Goal: Share content: Share content

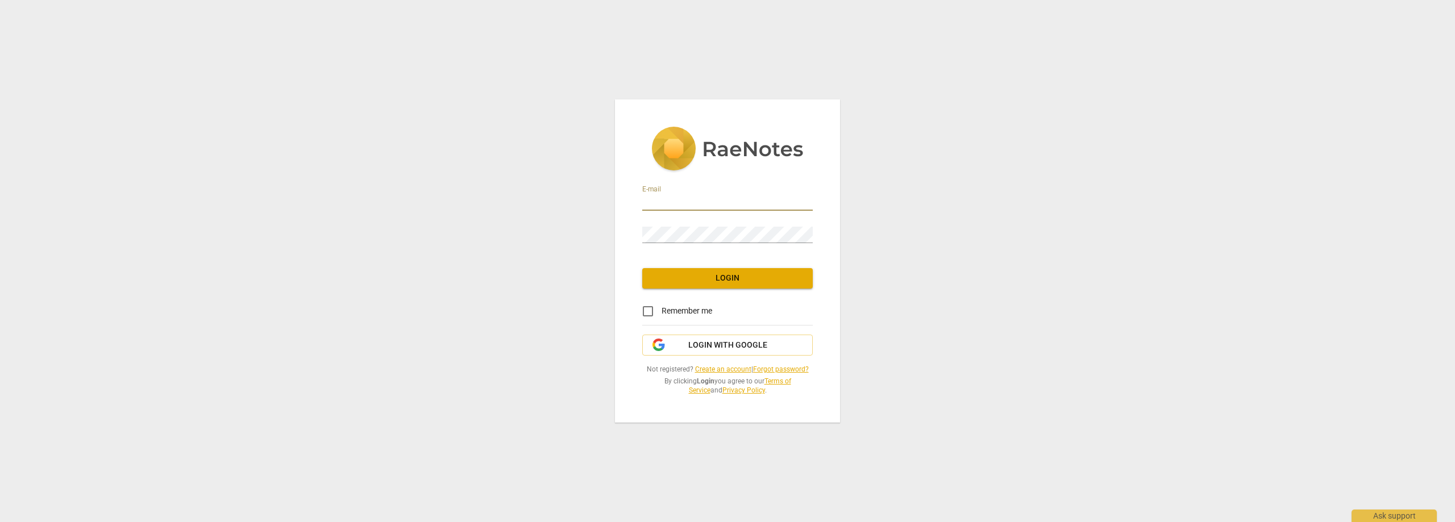
click at [651, 200] on input "email" at bounding box center [727, 202] width 171 height 16
type input "[EMAIL_ADDRESS][DOMAIN_NAME]"
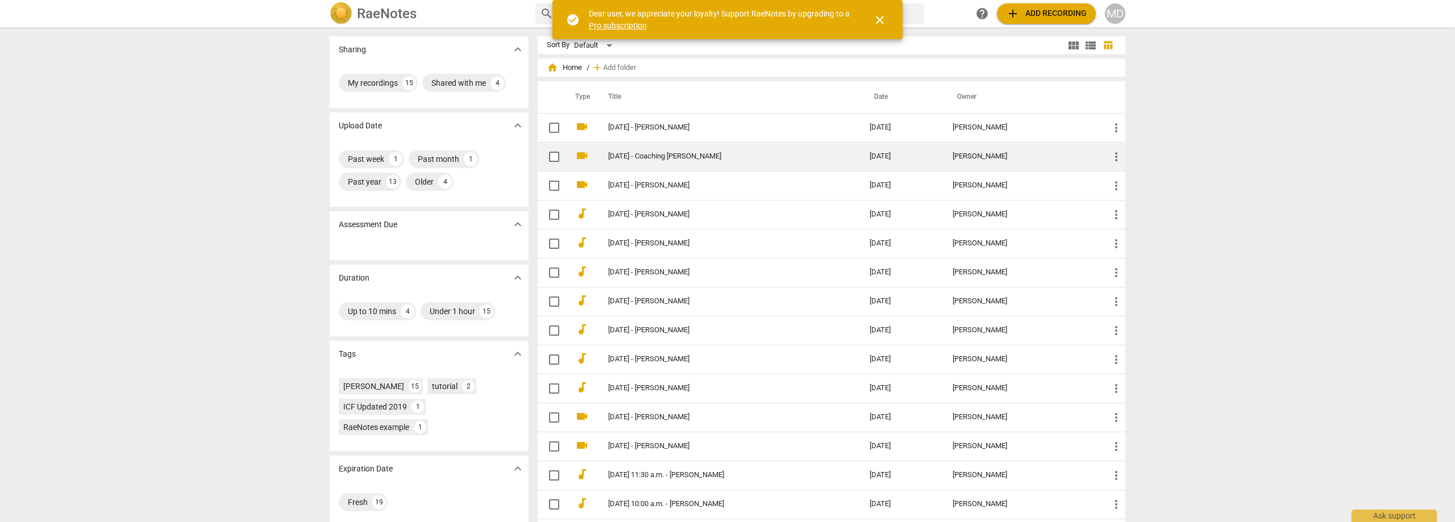
click at [668, 160] on link "[DATE] - Coaching [PERSON_NAME]" at bounding box center [718, 156] width 221 height 9
click at [668, 0] on html "RaeNotes search help add Add recording MD Sharing expand_more My recordings 15 …" at bounding box center [727, 0] width 1455 height 0
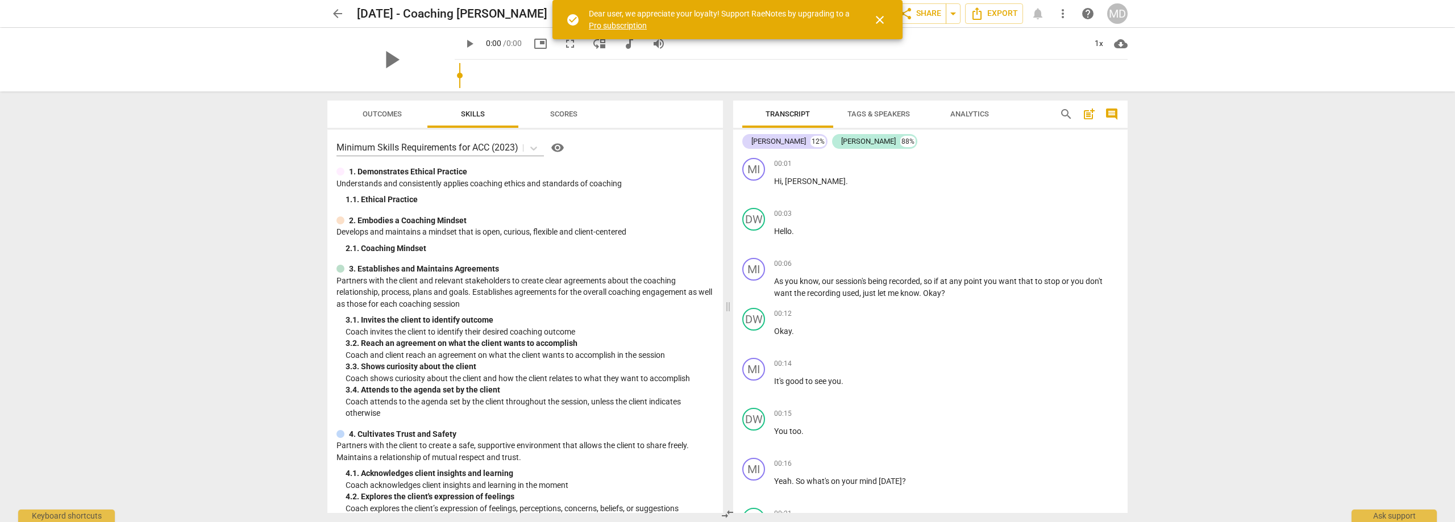
click at [882, 20] on span "close" at bounding box center [880, 20] width 14 height 14
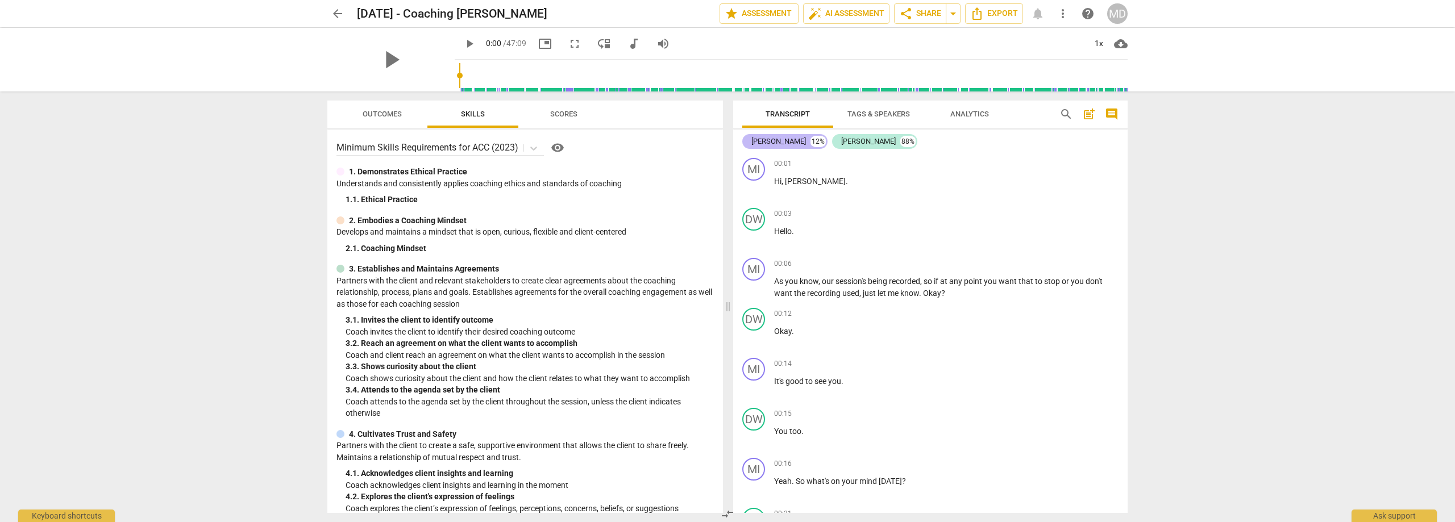
click at [762, 138] on div "[PERSON_NAME]" at bounding box center [778, 141] width 55 height 11
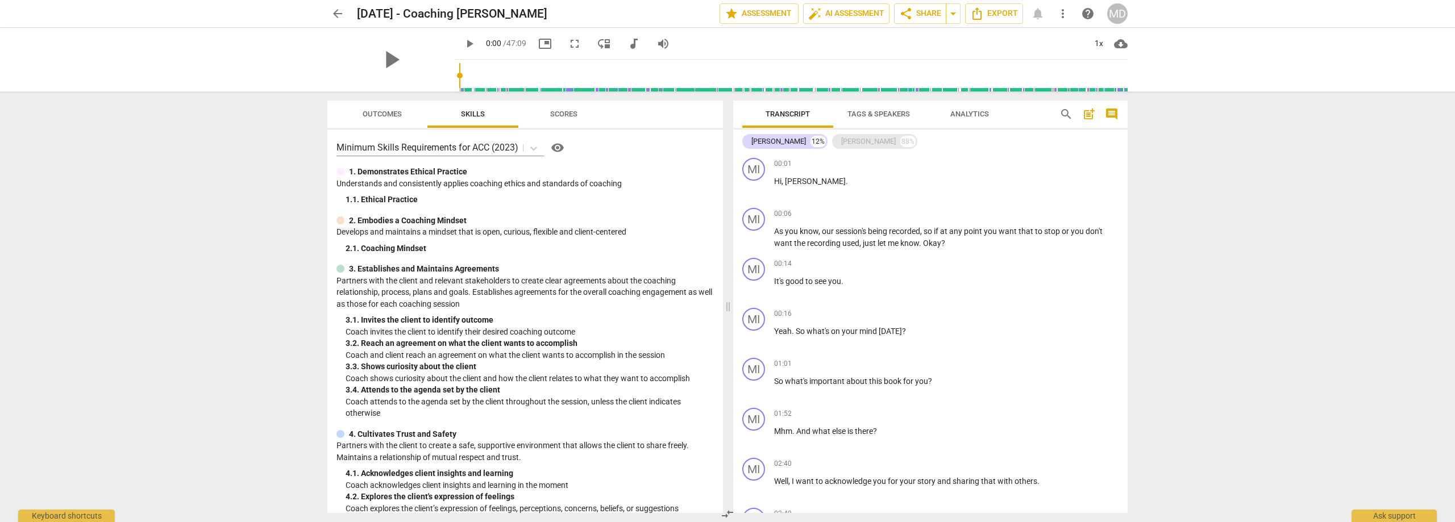
click at [841, 140] on div "[PERSON_NAME]" at bounding box center [868, 141] width 55 height 11
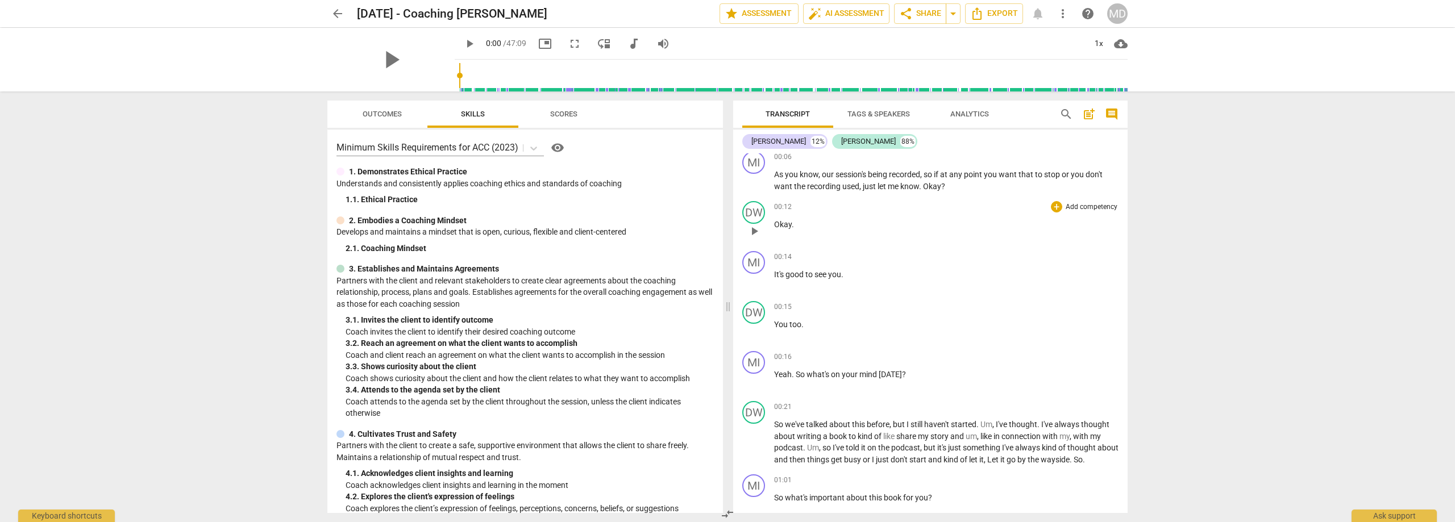
scroll to position [114, 0]
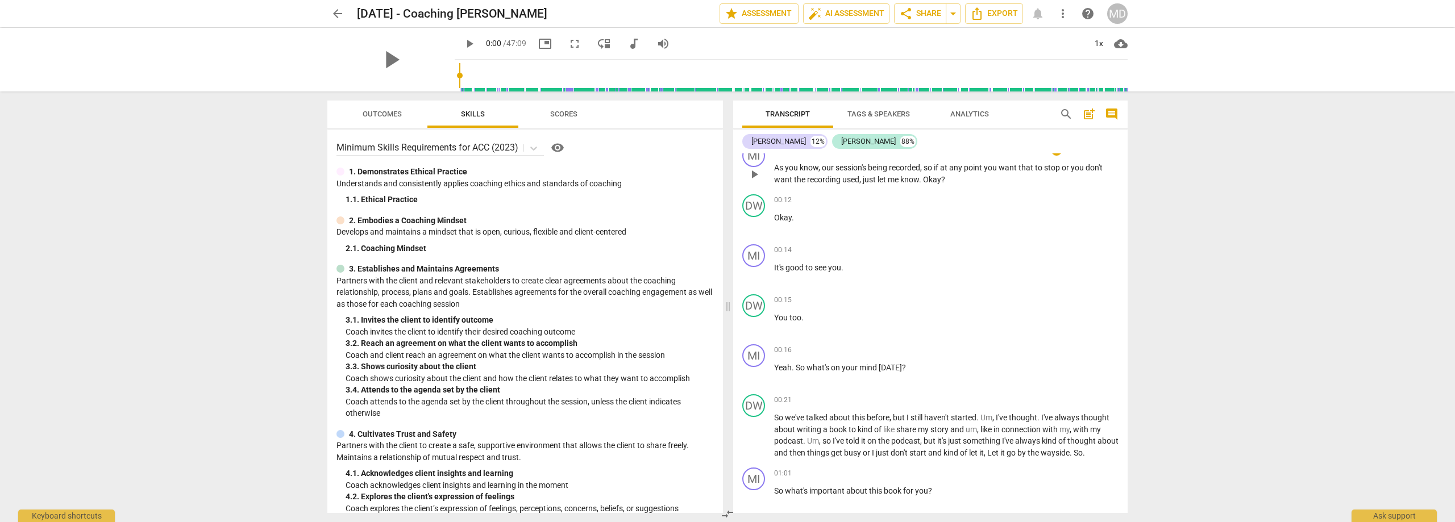
click at [757, 178] on span "play_arrow" at bounding box center [754, 175] width 14 height 14
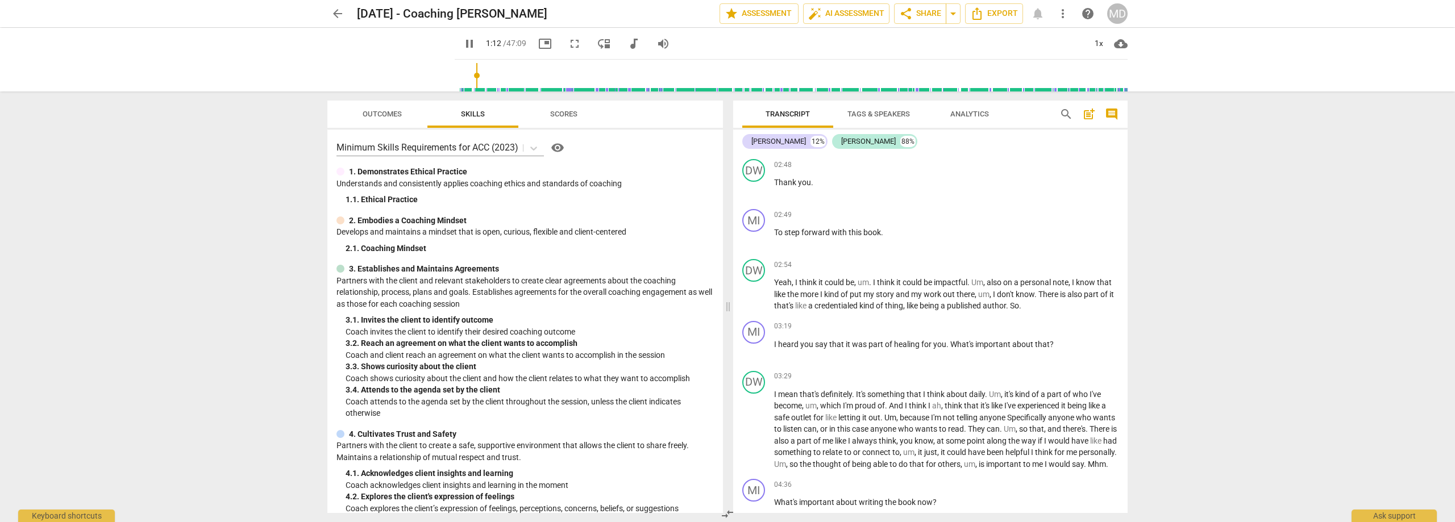
scroll to position [739, 0]
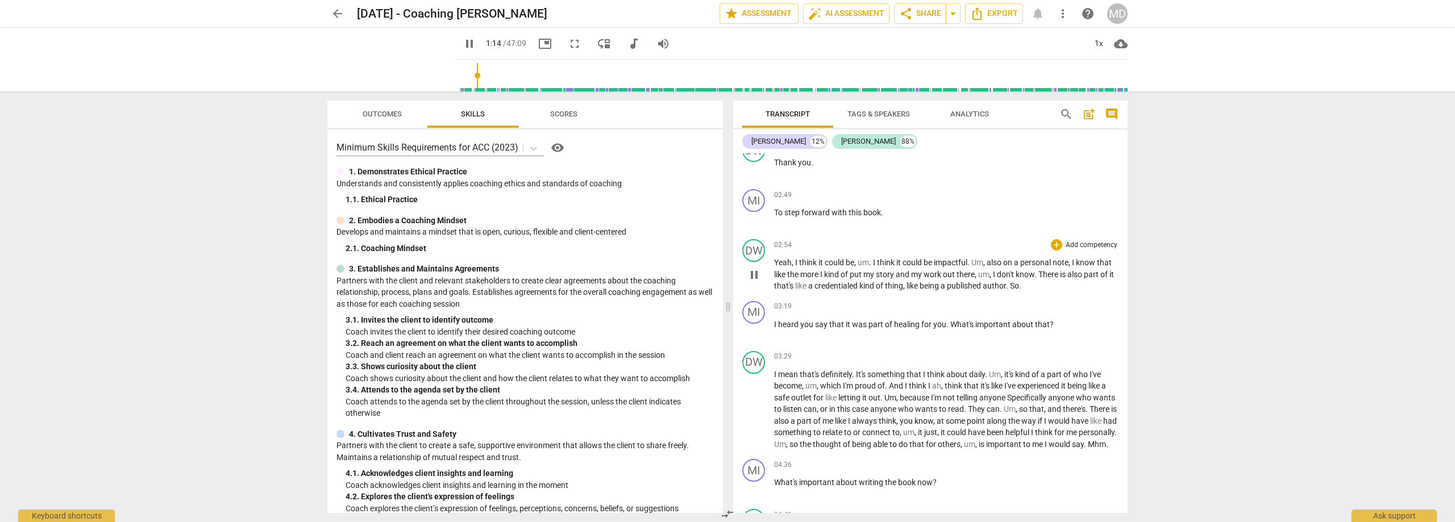
click at [758, 276] on span "pause" at bounding box center [754, 275] width 14 height 14
click at [752, 272] on span "play_arrow" at bounding box center [754, 275] width 14 height 14
click at [1027, 280] on p "Yeah , I think it could be , um . I think it could be impactful . Um , also on …" at bounding box center [946, 274] width 344 height 35
click at [1006, 287] on span "author" at bounding box center [994, 285] width 23 height 9
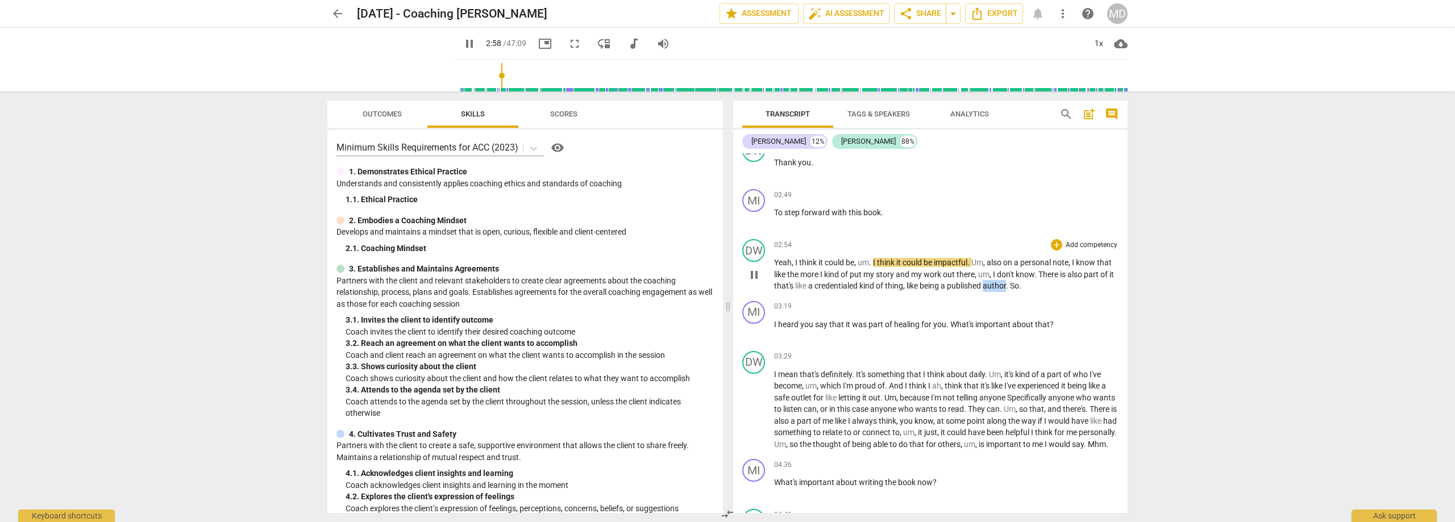
click at [1006, 284] on span "author" at bounding box center [994, 285] width 23 height 9
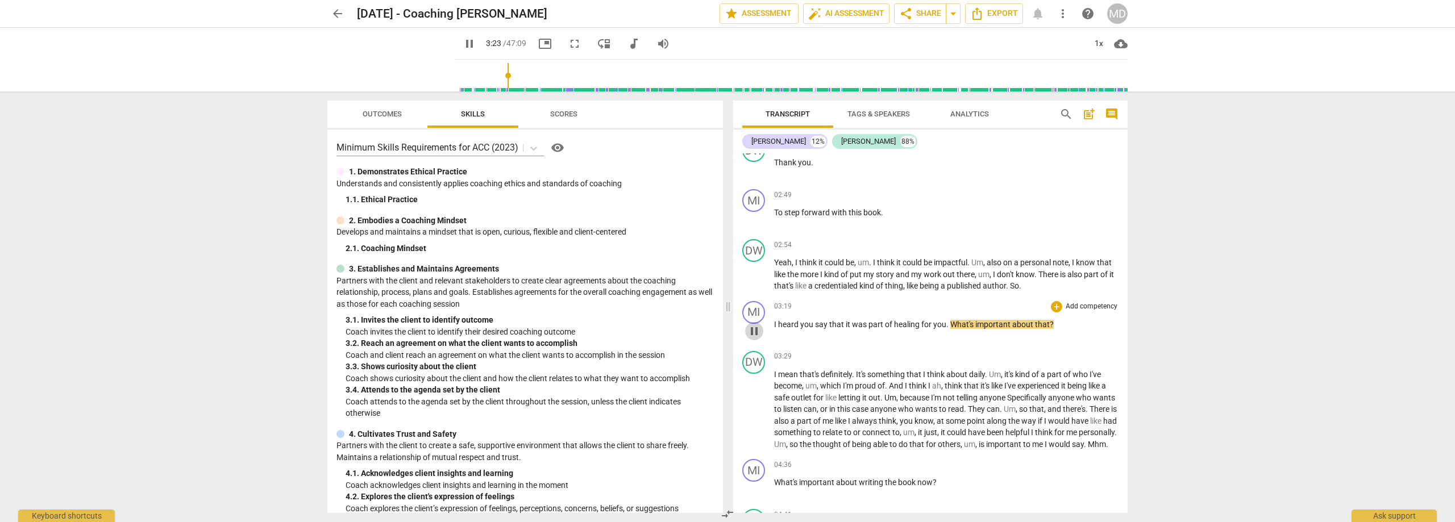
click at [753, 331] on span "pause" at bounding box center [754, 332] width 14 height 14
click at [757, 331] on span "play_arrow" at bounding box center [754, 332] width 14 height 14
click at [757, 330] on span "pause" at bounding box center [754, 332] width 14 height 14
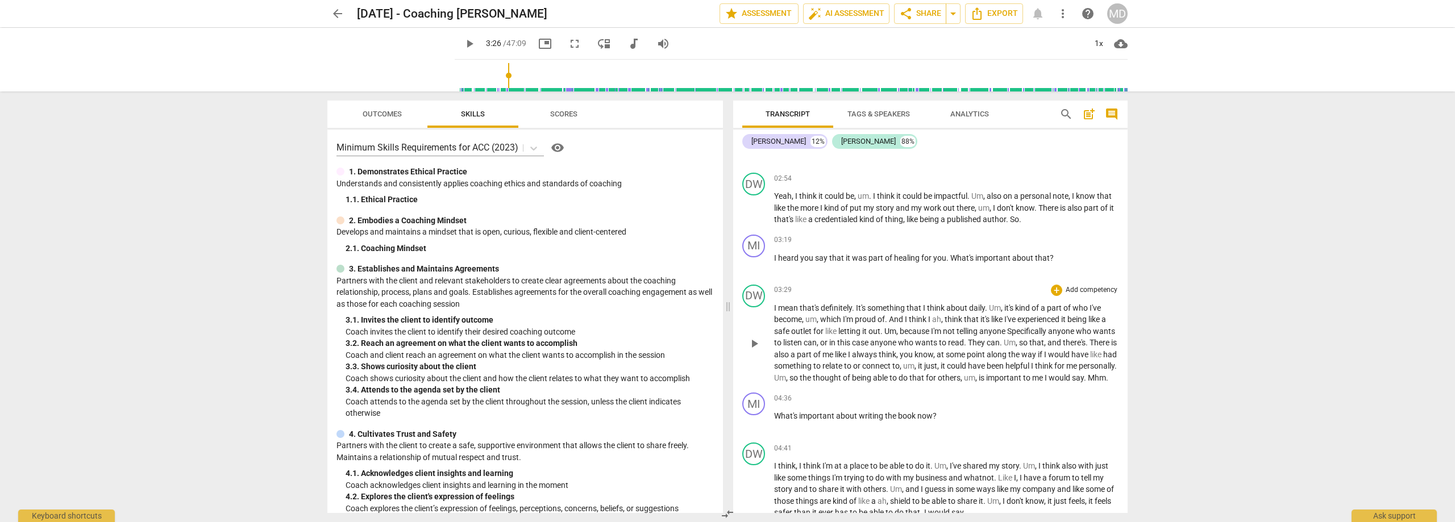
scroll to position [853, 0]
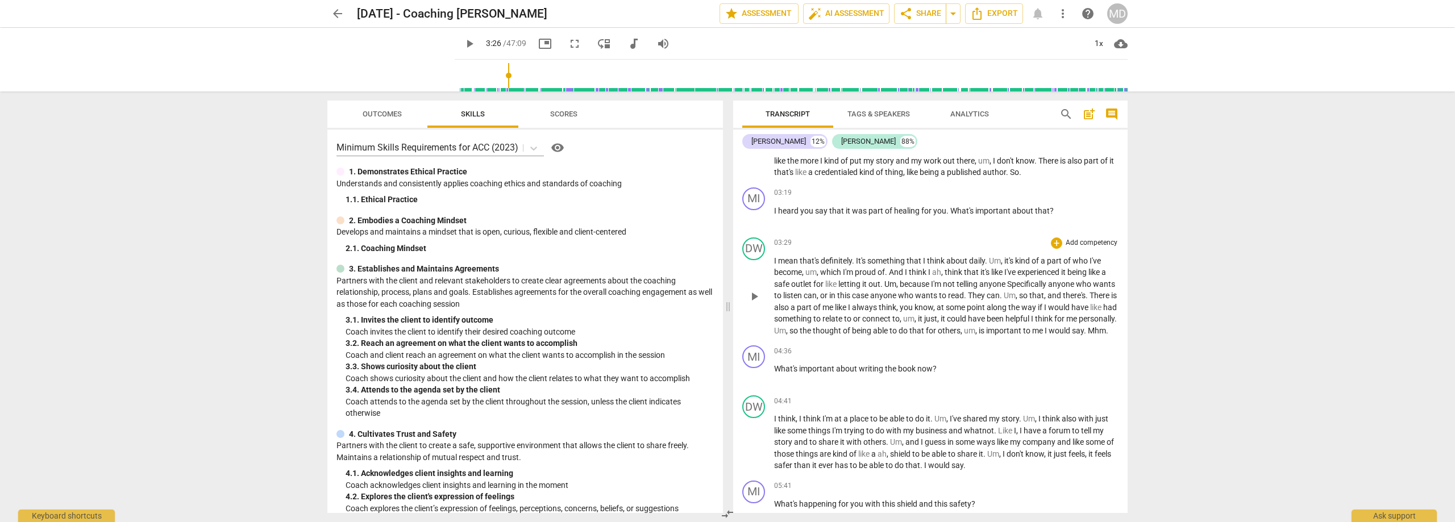
click at [749, 299] on span "play_arrow" at bounding box center [754, 297] width 14 height 14
drag, startPoint x: 497, startPoint y: 76, endPoint x: 502, endPoint y: 81, distance: 7.6
click at [502, 81] on input "range" at bounding box center [793, 75] width 668 height 36
click at [800, 331] on span "so" at bounding box center [794, 330] width 10 height 9
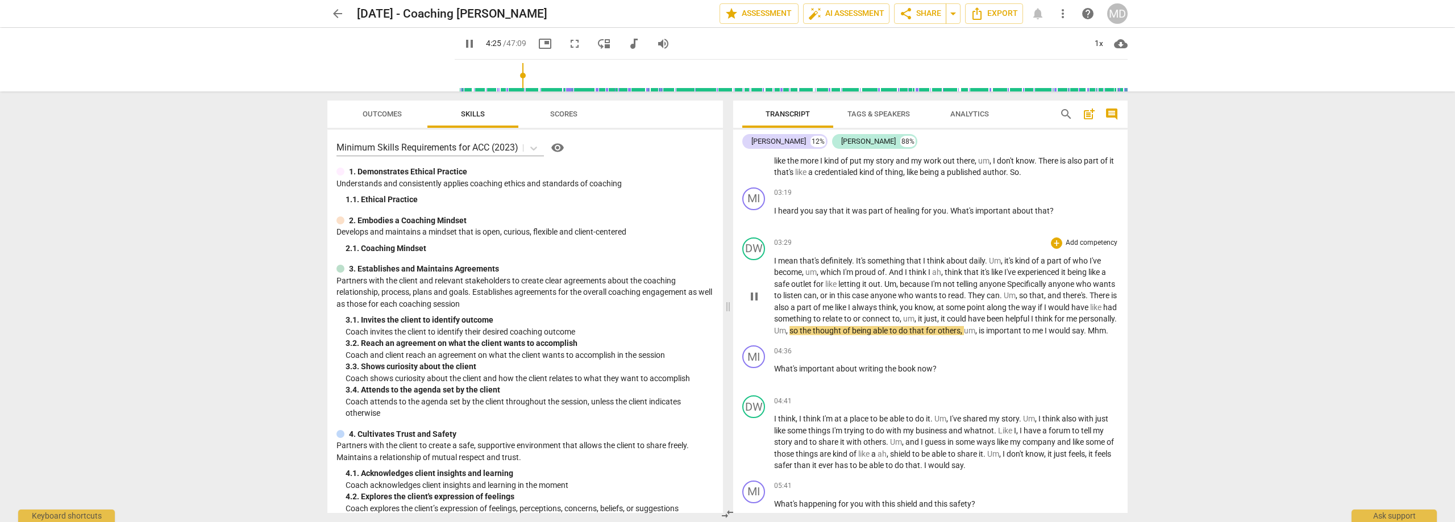
click at [800, 330] on span "so" at bounding box center [794, 330] width 10 height 9
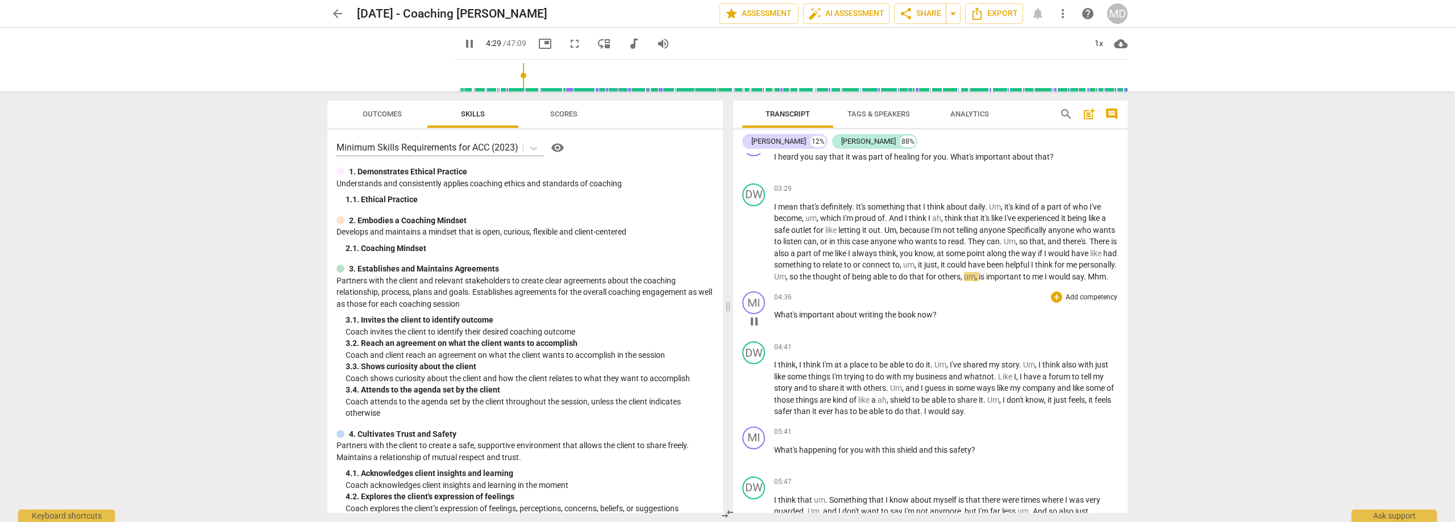
scroll to position [909, 0]
drag, startPoint x: 833, startPoint y: 285, endPoint x: 814, endPoint y: 287, distance: 18.8
click at [814, 280] on p "I mean that's definitely . It's something that I think about daily . Um , it's …" at bounding box center [946, 239] width 344 height 82
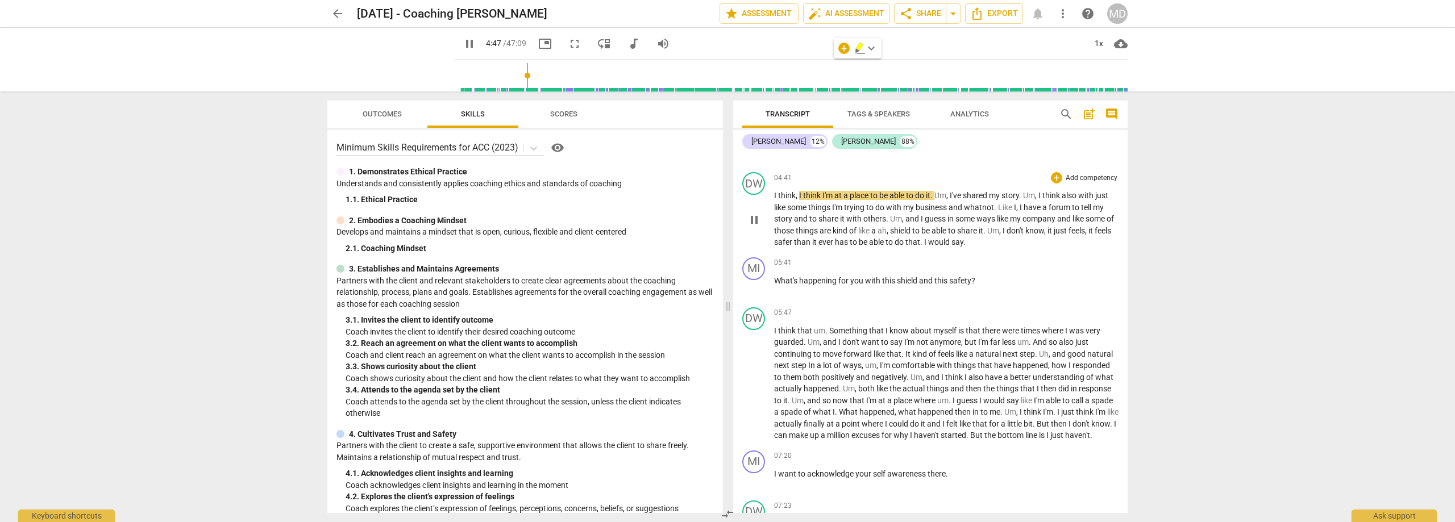
scroll to position [1137, 0]
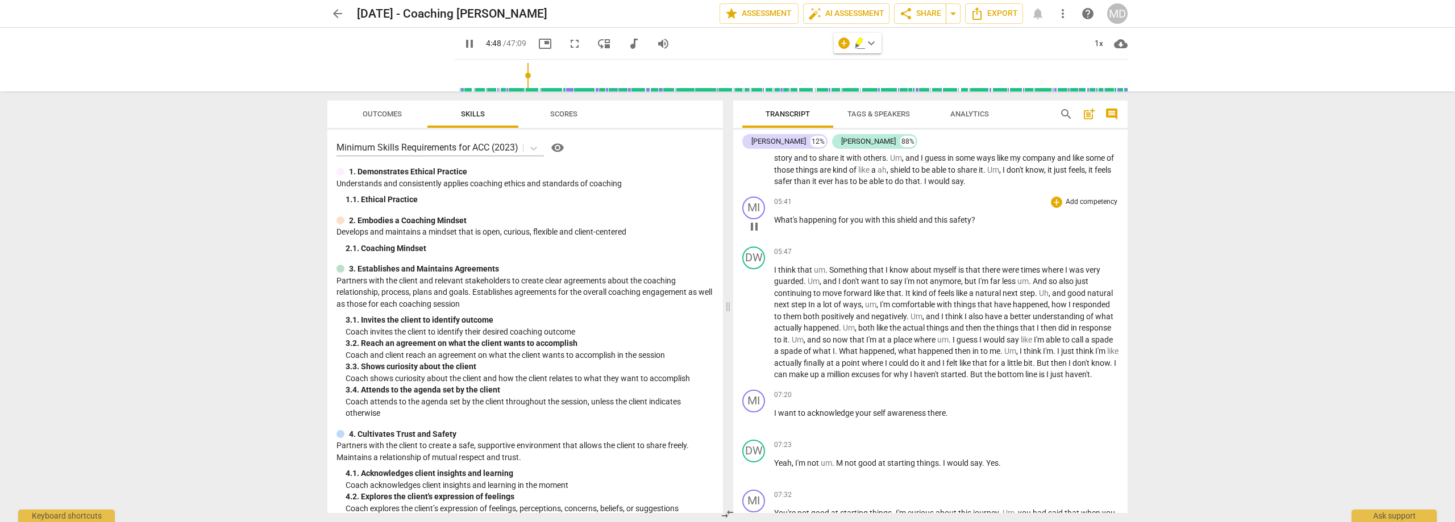
click at [984, 208] on div "05:41 + Add competency keyboard_arrow_right" at bounding box center [946, 202] width 344 height 11
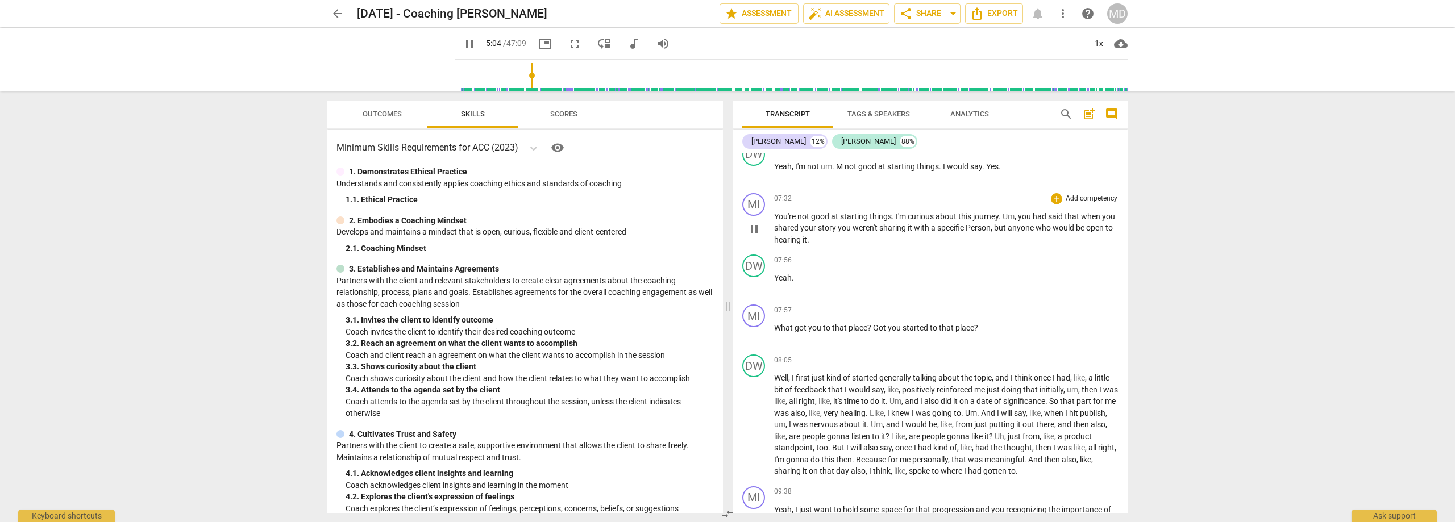
scroll to position [1421, 0]
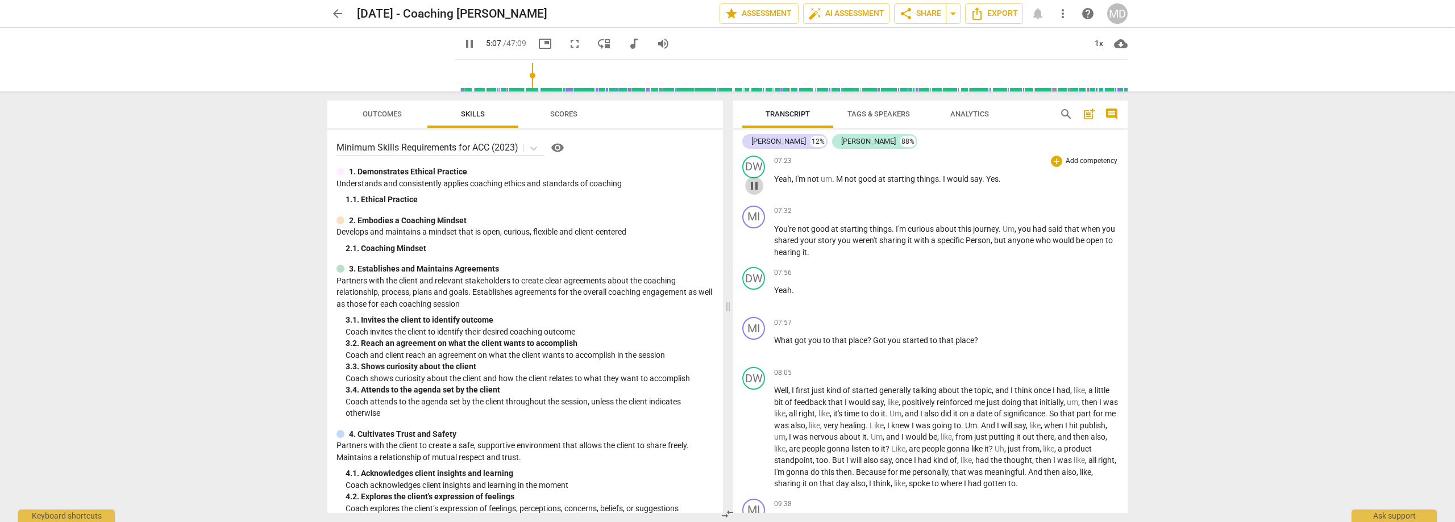
click at [755, 193] on span "pause" at bounding box center [754, 186] width 14 height 14
click at [755, 193] on span "play_arrow" at bounding box center [754, 186] width 14 height 14
click at [835, 184] on span "." at bounding box center [834, 178] width 4 height 9
type input "452"
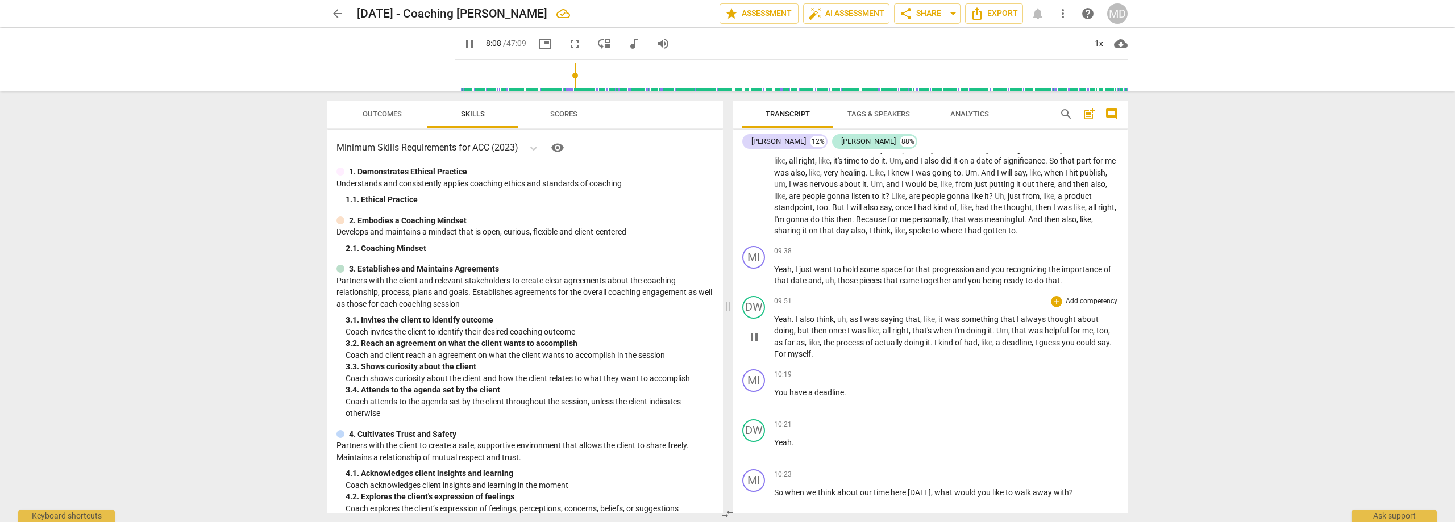
scroll to position [1705, 0]
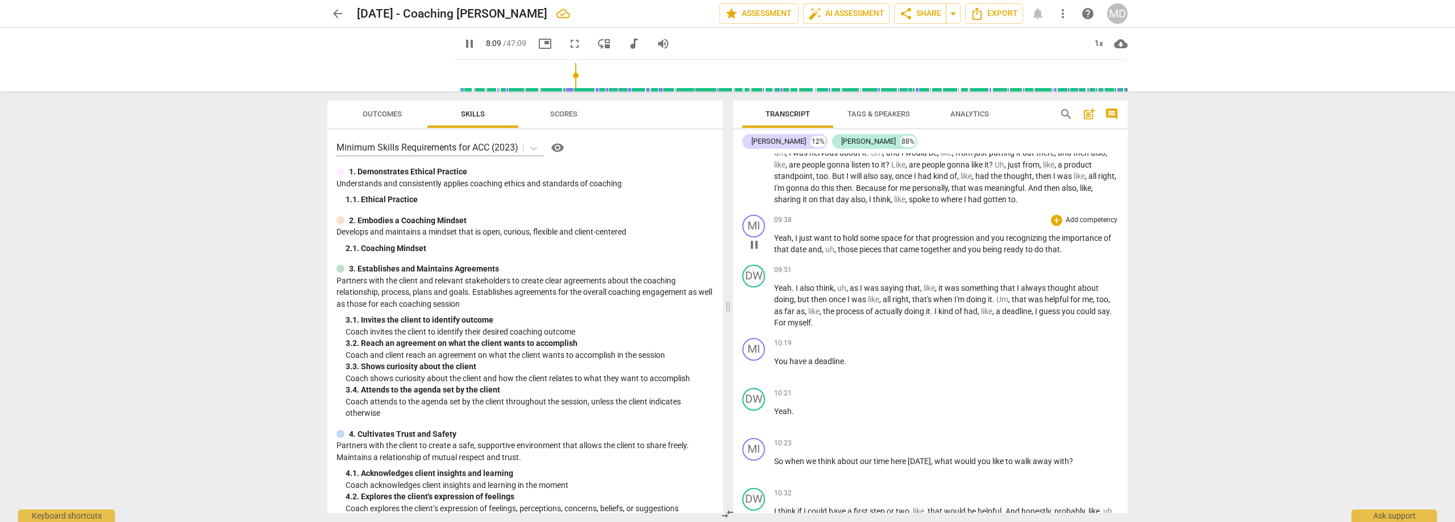
click at [754, 252] on span "pause" at bounding box center [754, 245] width 14 height 14
click at [754, 252] on span "play_arrow" at bounding box center [754, 245] width 14 height 14
click at [754, 252] on span "pause" at bounding box center [754, 245] width 14 height 14
click at [754, 252] on span "play_arrow" at bounding box center [754, 245] width 14 height 14
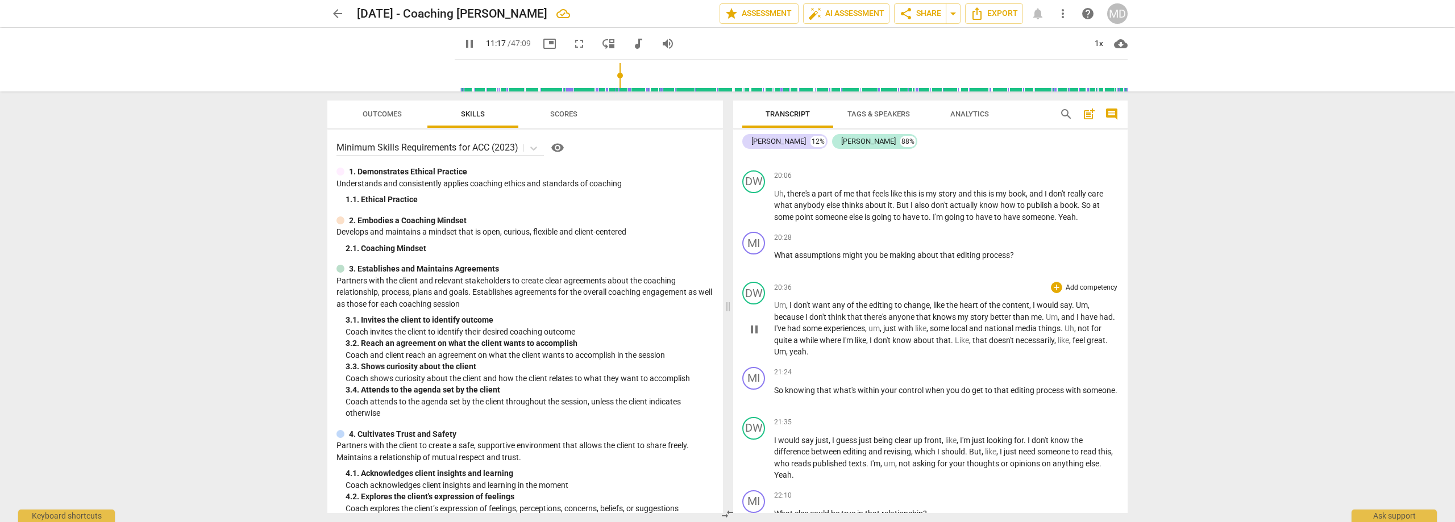
scroll to position [3751, 0]
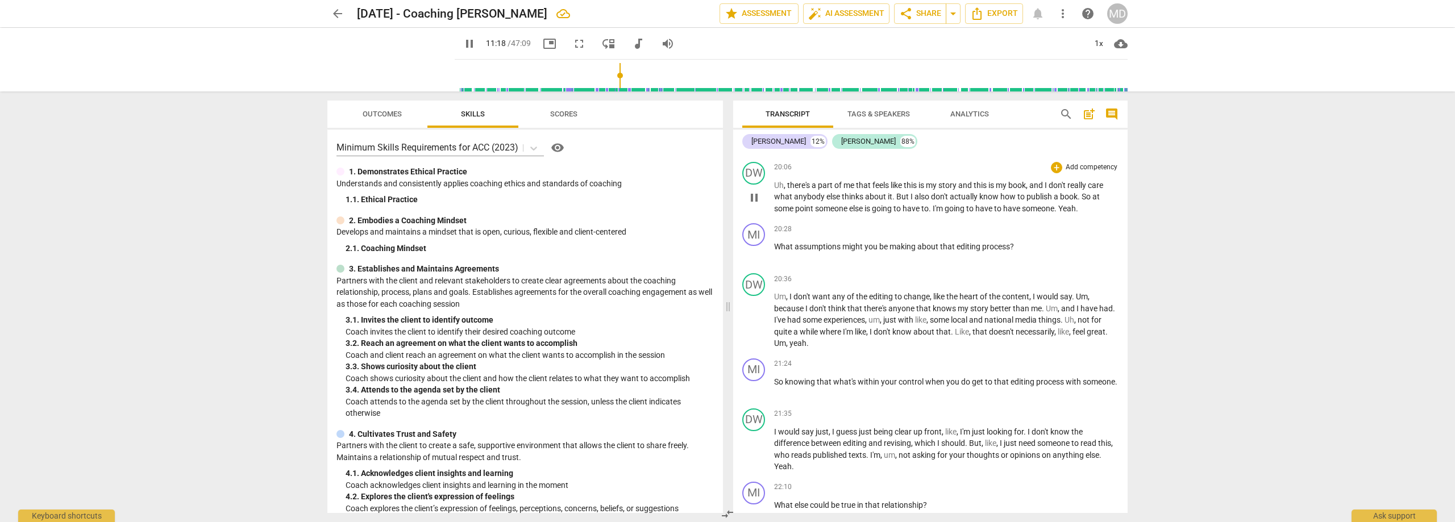
click at [1054, 213] on span "someone" at bounding box center [1038, 208] width 32 height 9
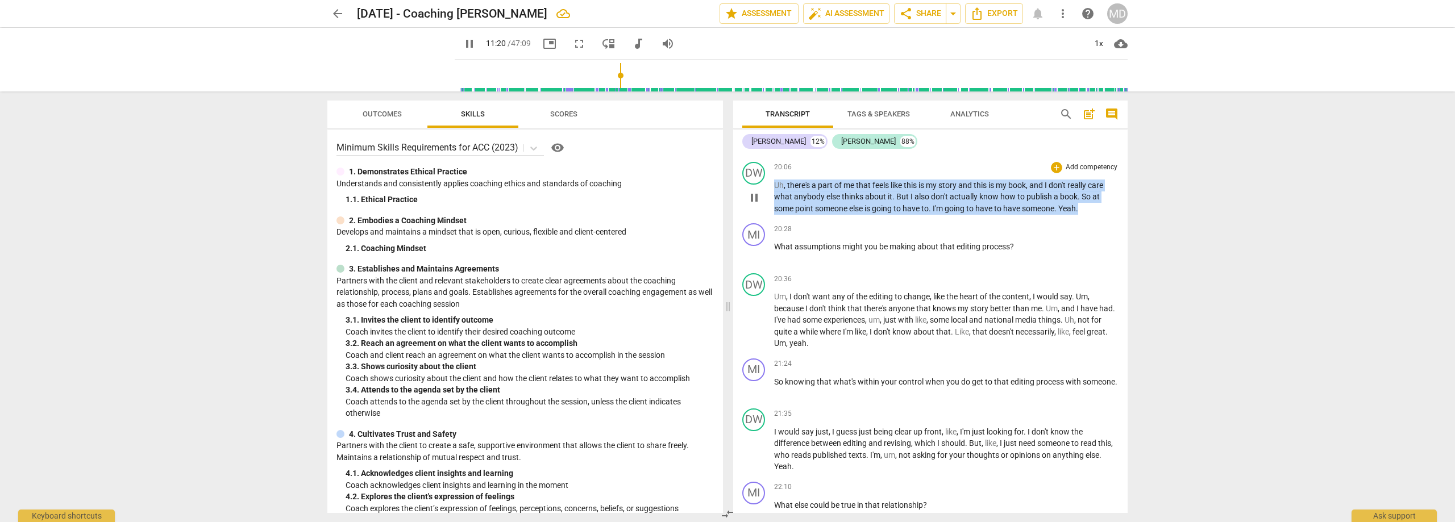
click at [1054, 213] on span "someone" at bounding box center [1038, 208] width 32 height 9
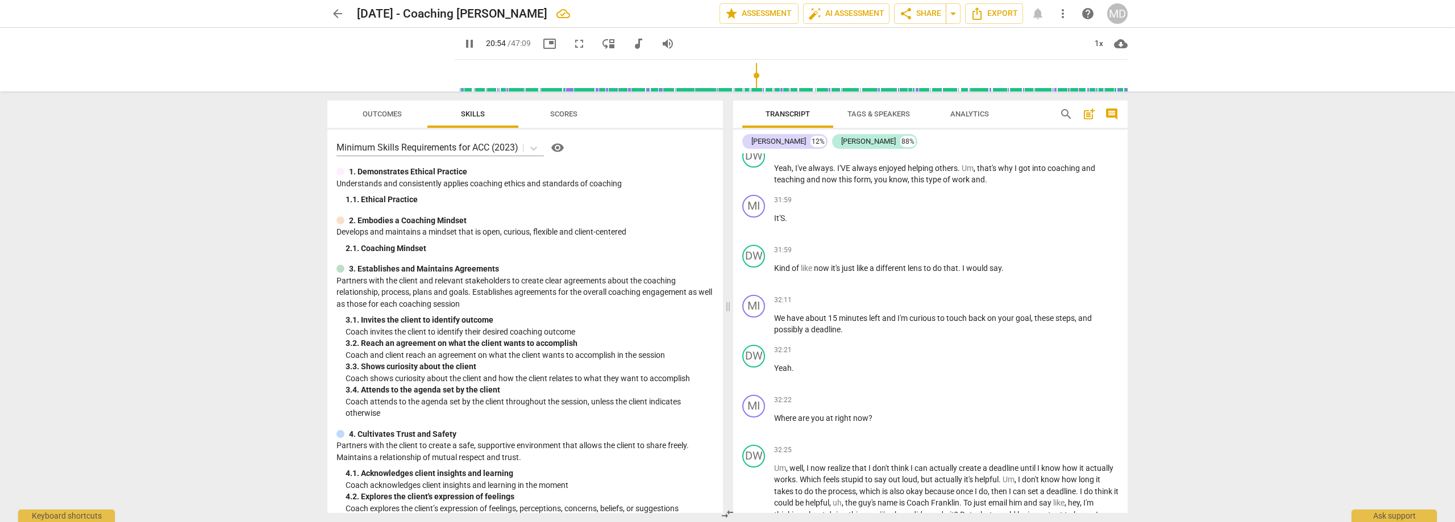
scroll to position [5513, 0]
click at [757, 230] on span "pause" at bounding box center [754, 224] width 14 height 14
click at [757, 230] on span "play_arrow" at bounding box center [754, 224] width 14 height 14
drag, startPoint x: 784, startPoint y: 236, endPoint x: 774, endPoint y: 235, distance: 10.4
click at [774, 221] on span "It'S" at bounding box center [779, 216] width 11 height 9
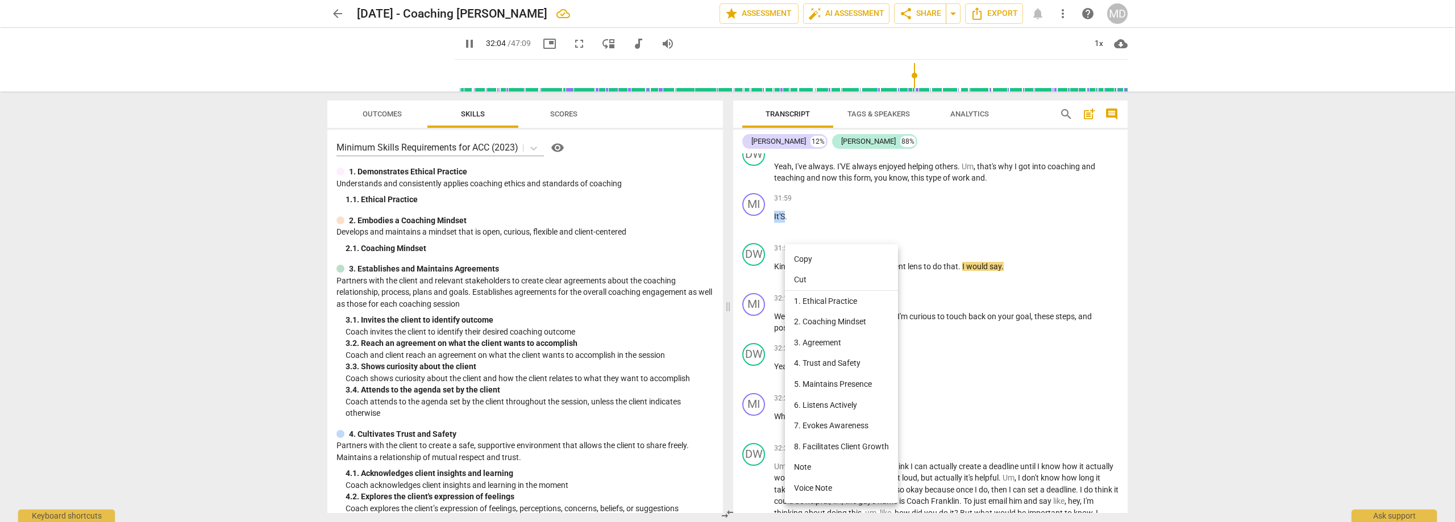
click at [801, 258] on li "Copy" at bounding box center [841, 259] width 113 height 21
copy span "It'S"
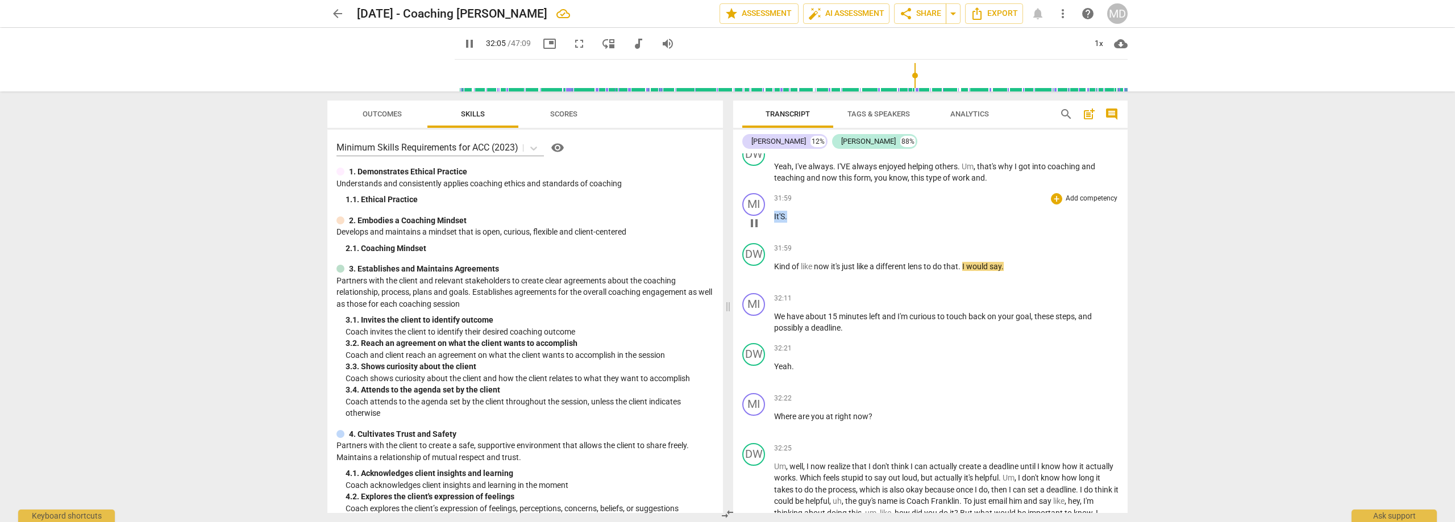
drag, startPoint x: 793, startPoint y: 238, endPoint x: 773, endPoint y: 242, distance: 20.8
click at [773, 239] on div "MI play_arrow pause 31:59 + Add competency keyboard_arrow_right It'S ." at bounding box center [930, 214] width 394 height 50
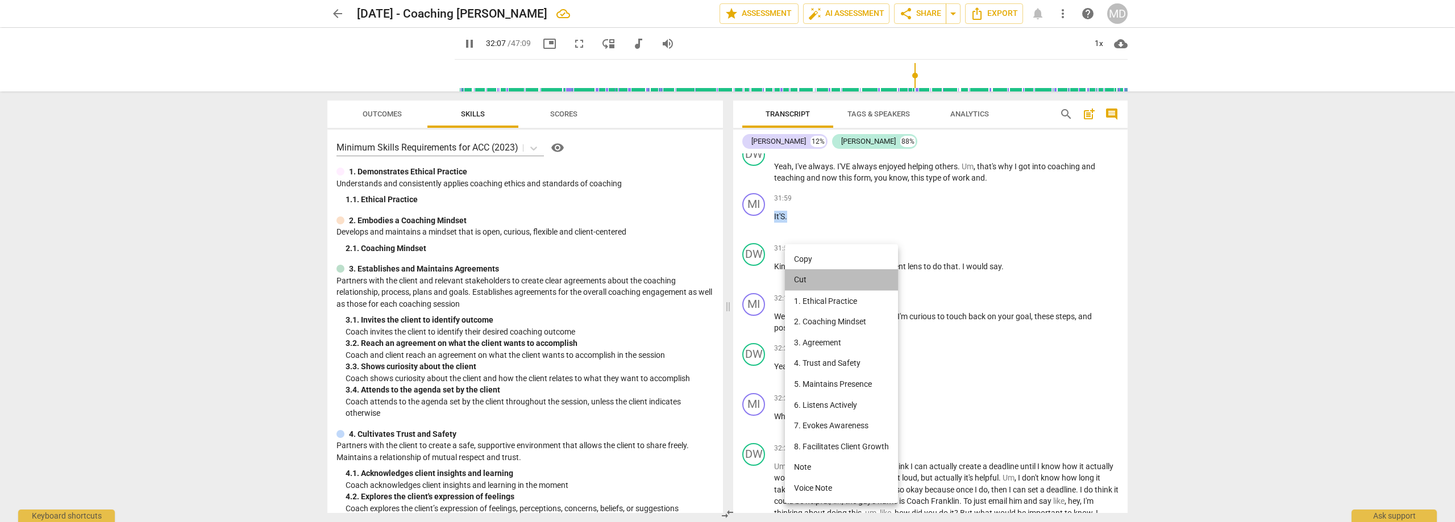
click at [806, 277] on li "Cut" at bounding box center [841, 280] width 113 height 22
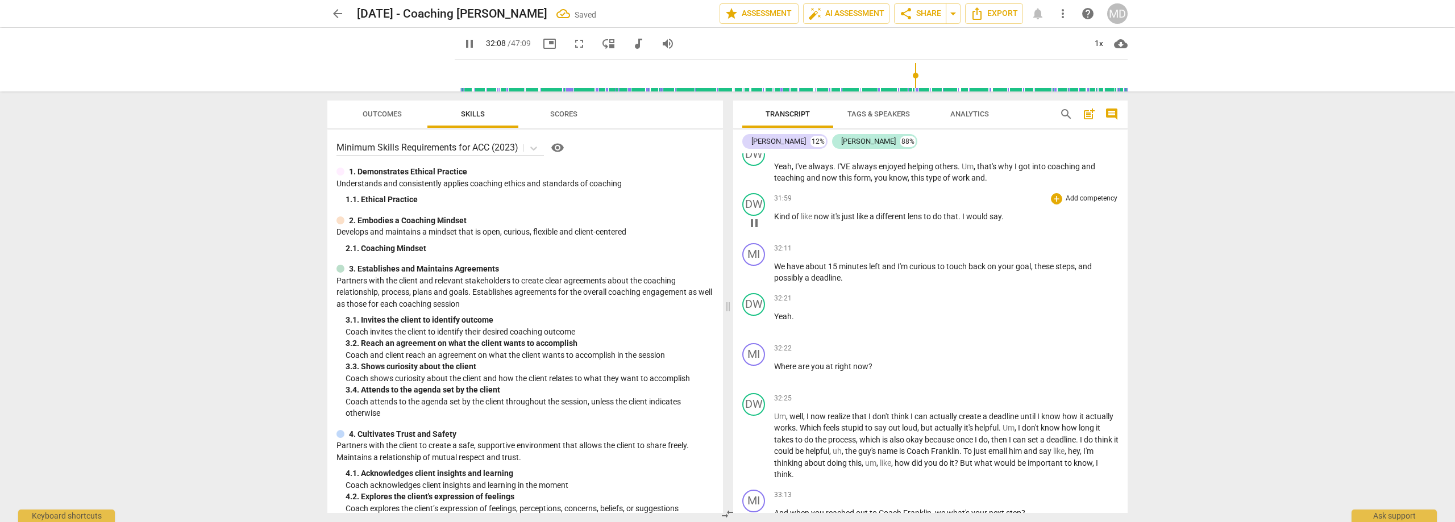
click at [775, 221] on span "Kind" at bounding box center [783, 216] width 18 height 9
type input "1930"
paste p
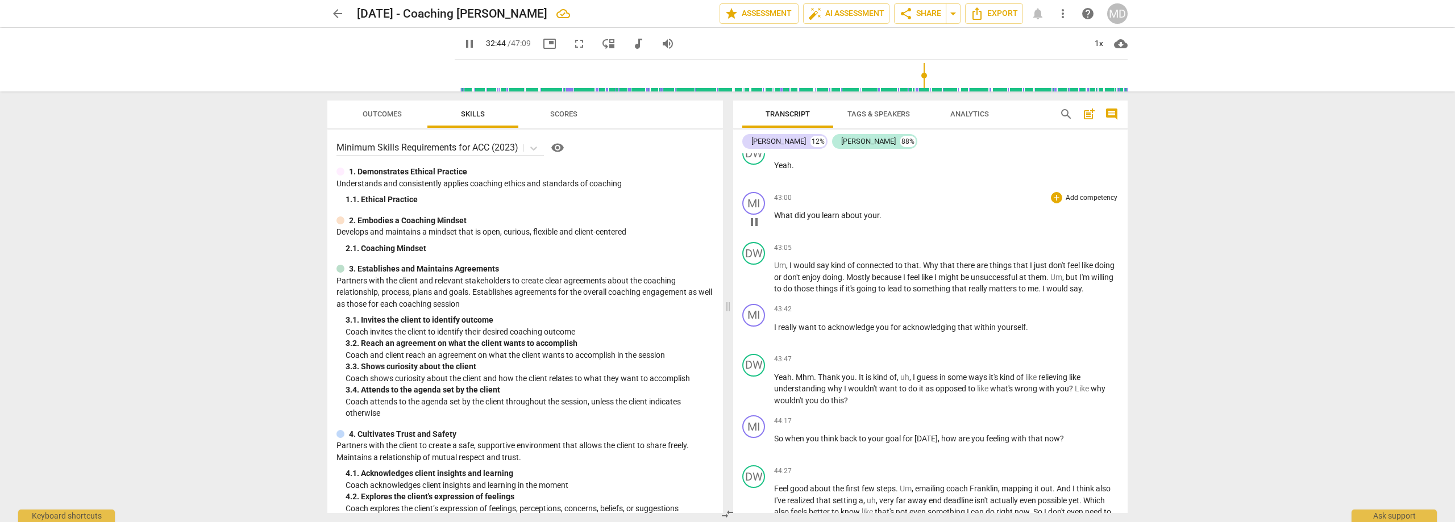
scroll to position [7275, 0]
click at [753, 226] on span "pause" at bounding box center [754, 220] width 14 height 14
click at [753, 226] on span "play_arrow" at bounding box center [754, 220] width 14 height 14
click at [878, 217] on span "your" at bounding box center [871, 212] width 15 height 9
type input "2583"
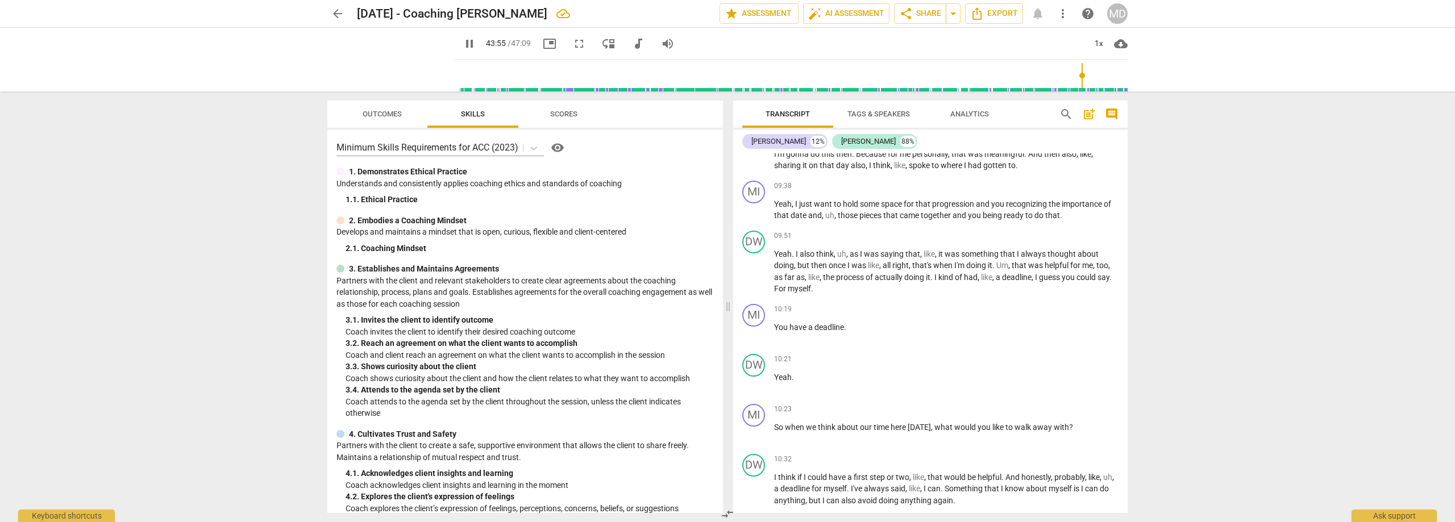
scroll to position [0, 0]
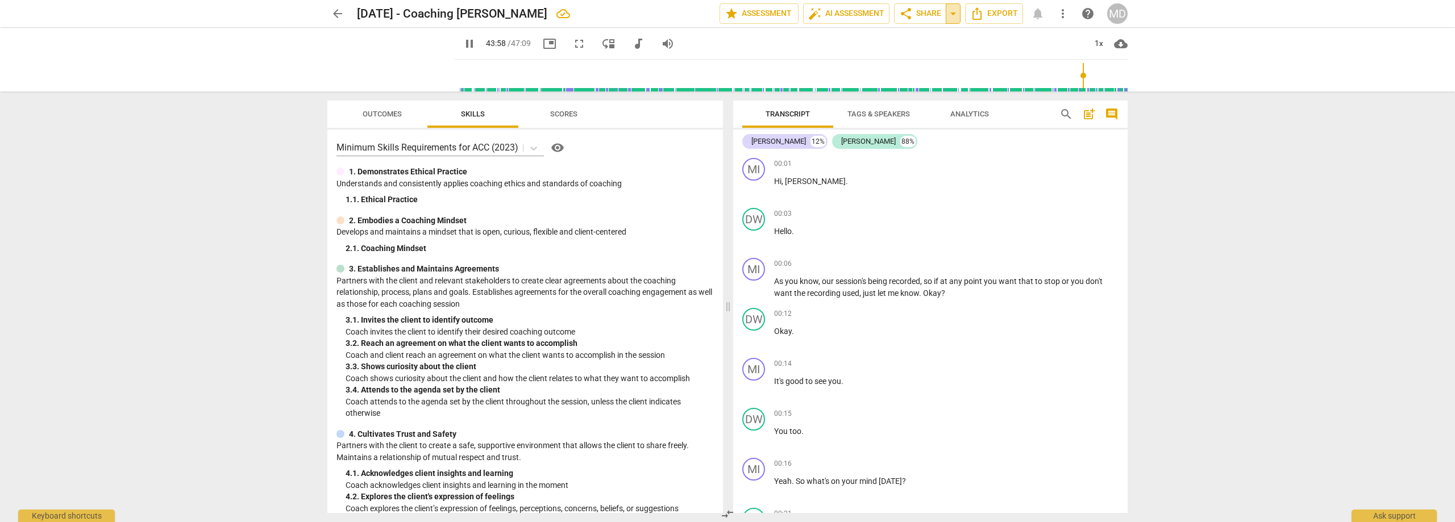
click at [951, 15] on span "arrow_drop_down" at bounding box center [953, 14] width 14 height 14
click at [934, 15] on span "share Share" at bounding box center [920, 14] width 42 height 14
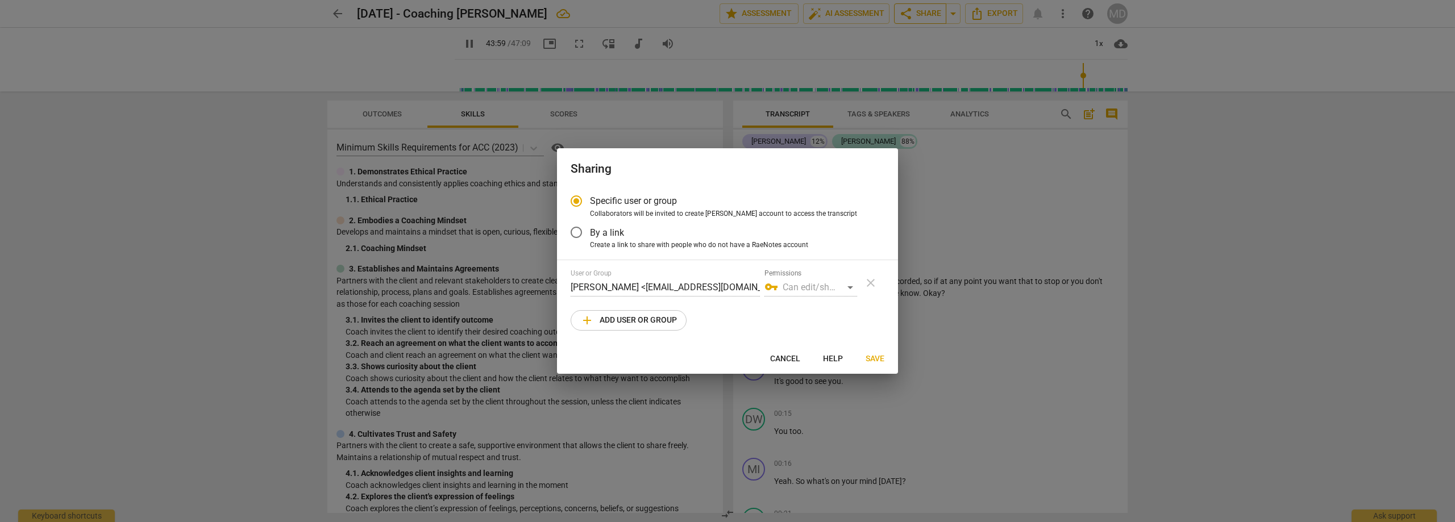
type input "2640"
radio input "false"
type input "2644"
click at [623, 248] on span "Create a link to share with people who do not have a RaeNotes account" at bounding box center [699, 245] width 218 height 10
click at [0, 0] on input "Create a link to share with people who do not have a RaeNotes account" at bounding box center [0, 0] width 0 height 0
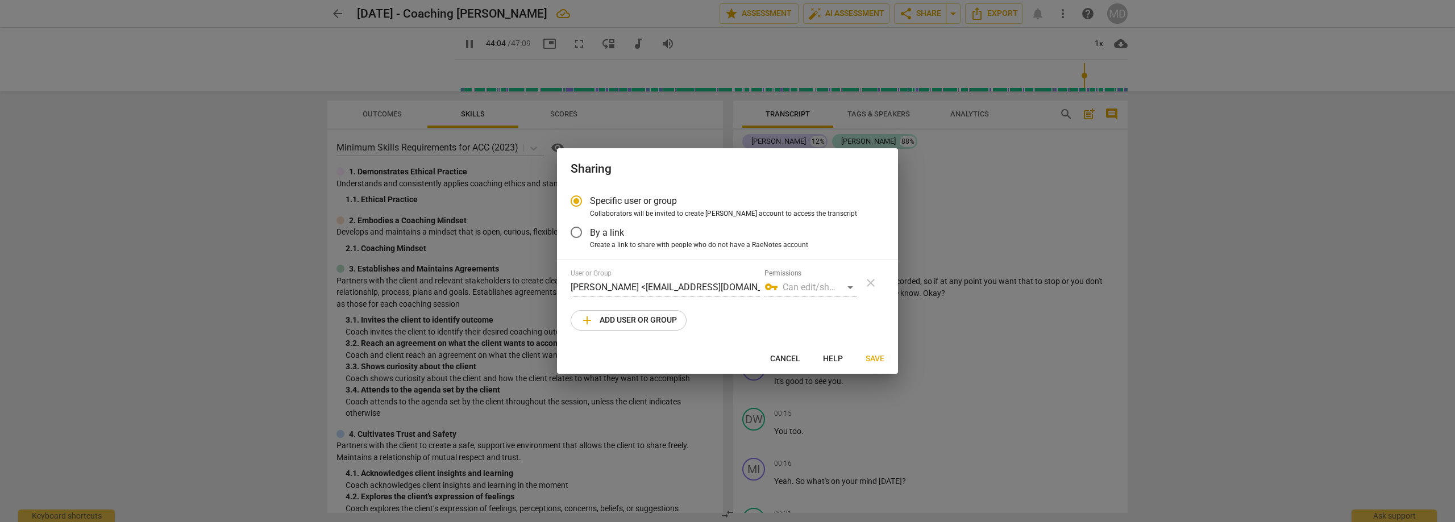
radio input "true"
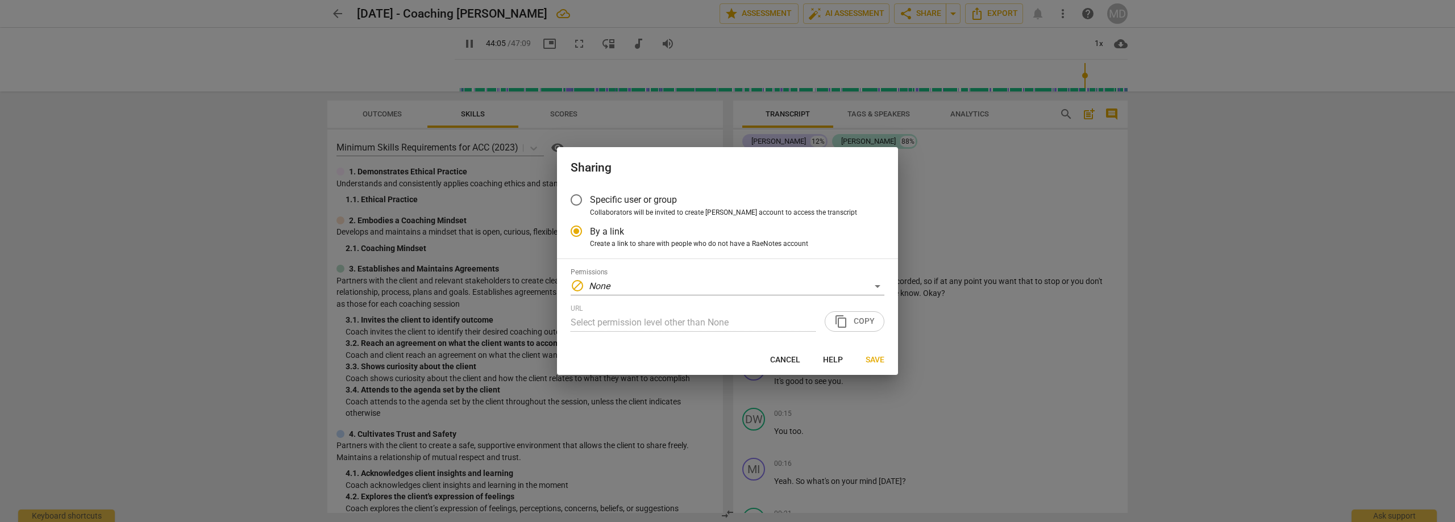
scroll to position [7526, 0]
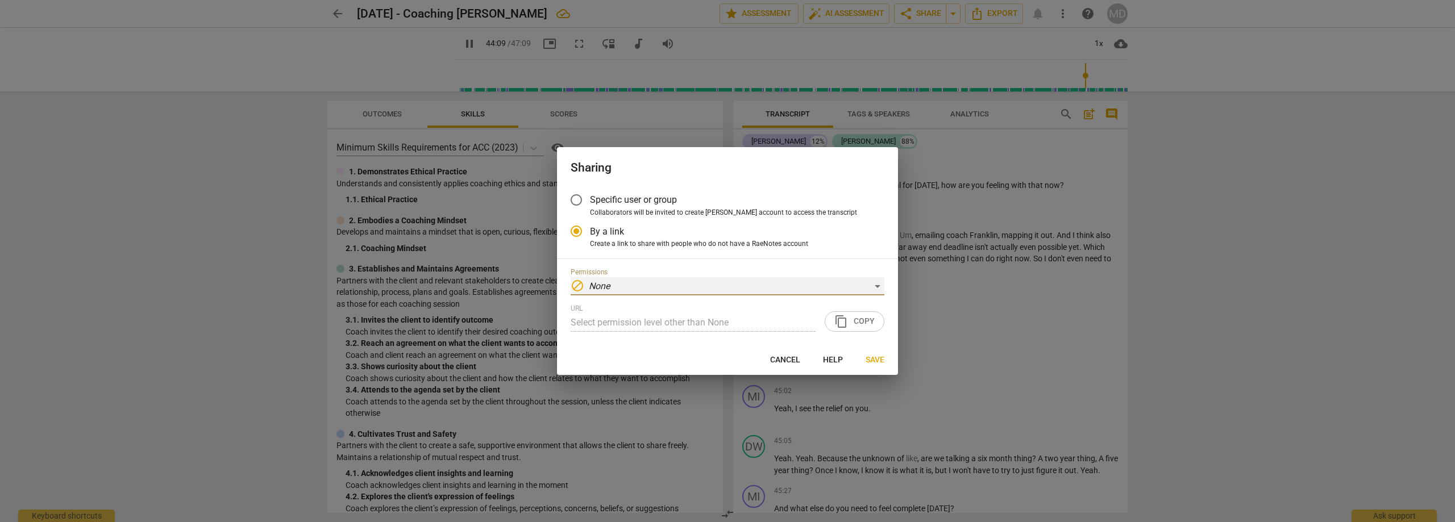
click at [878, 289] on div "block None" at bounding box center [728, 286] width 314 height 18
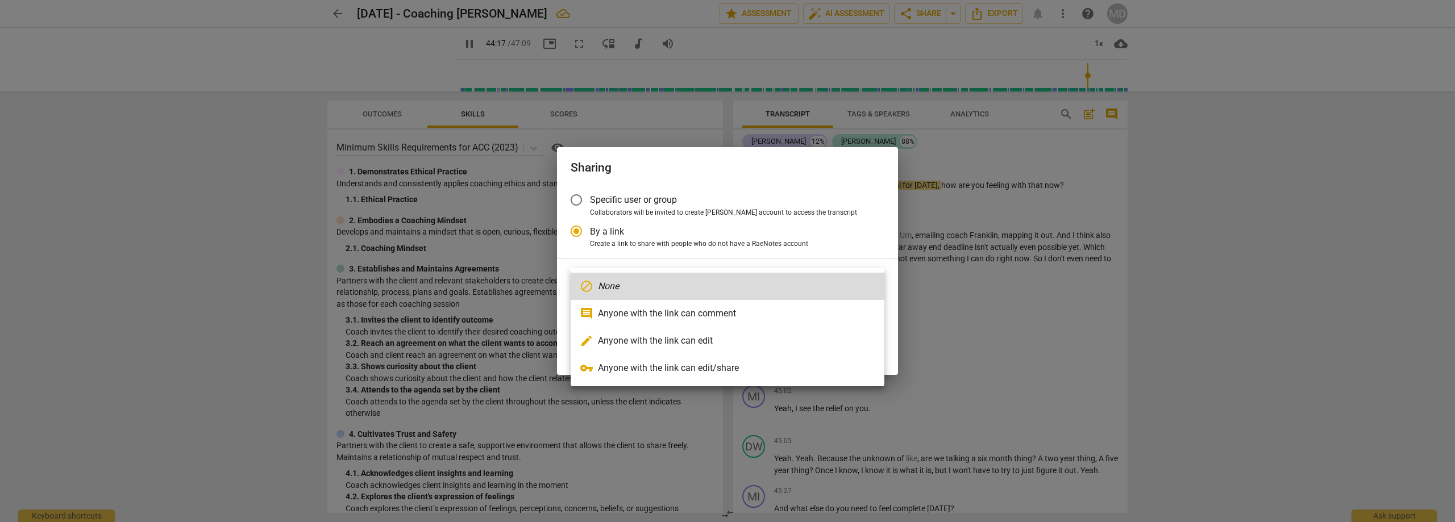
click at [746, 226] on div at bounding box center [727, 261] width 1455 height 522
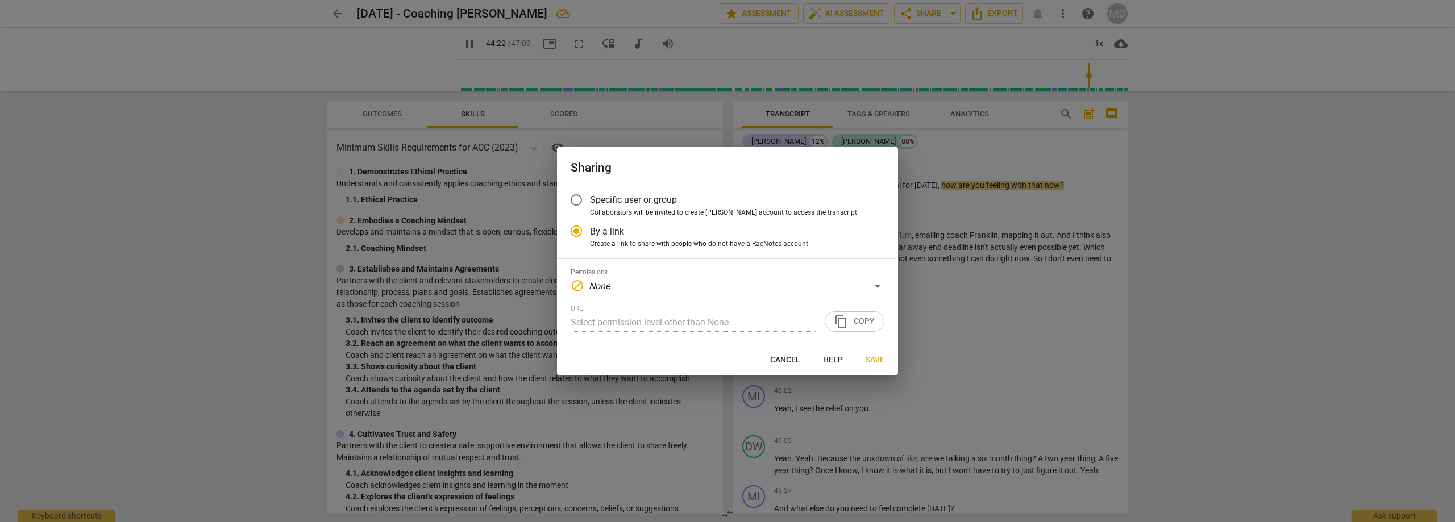
click at [967, 227] on div at bounding box center [727, 261] width 1455 height 522
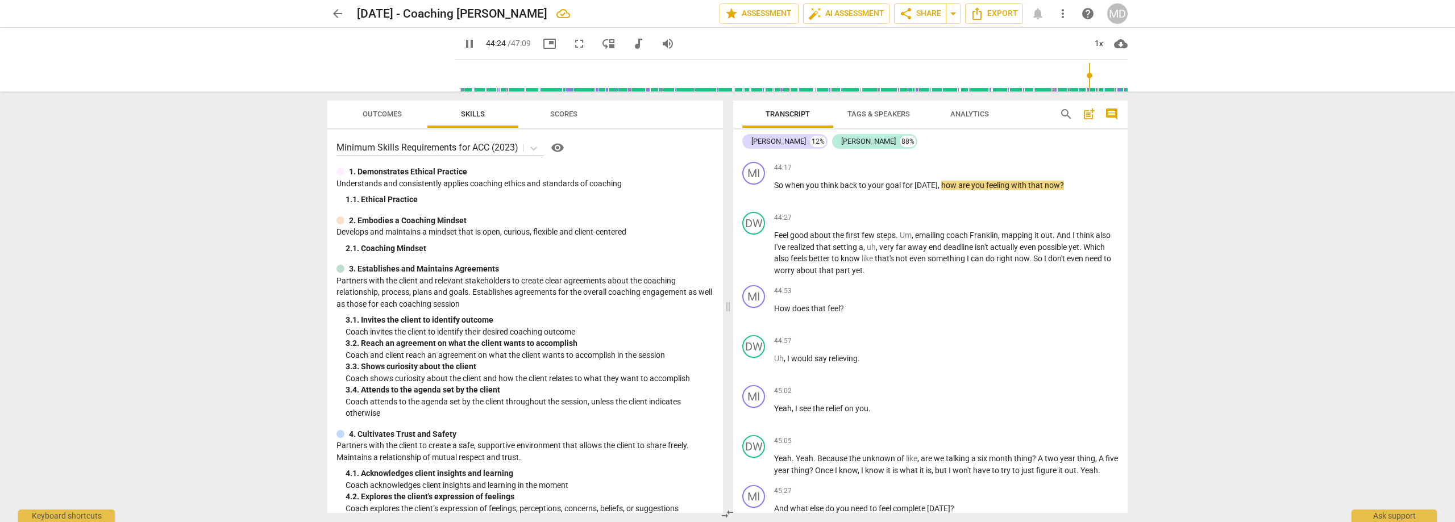
click at [463, 43] on span "pause" at bounding box center [470, 44] width 14 height 14
click at [1003, 14] on span "Export" at bounding box center [994, 14] width 48 height 14
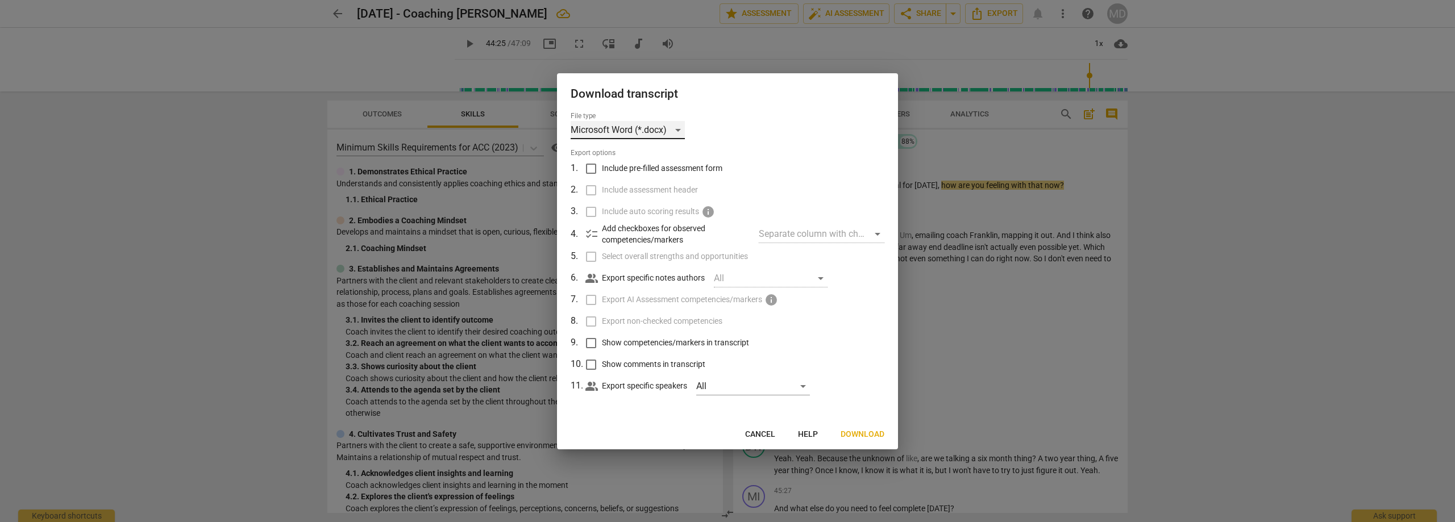
click at [683, 132] on div "Microsoft Word (*.docx)" at bounding box center [628, 130] width 114 height 18
click at [775, 161] on div at bounding box center [727, 261] width 1455 height 522
click at [774, 435] on span "Cancel" at bounding box center [760, 434] width 30 height 11
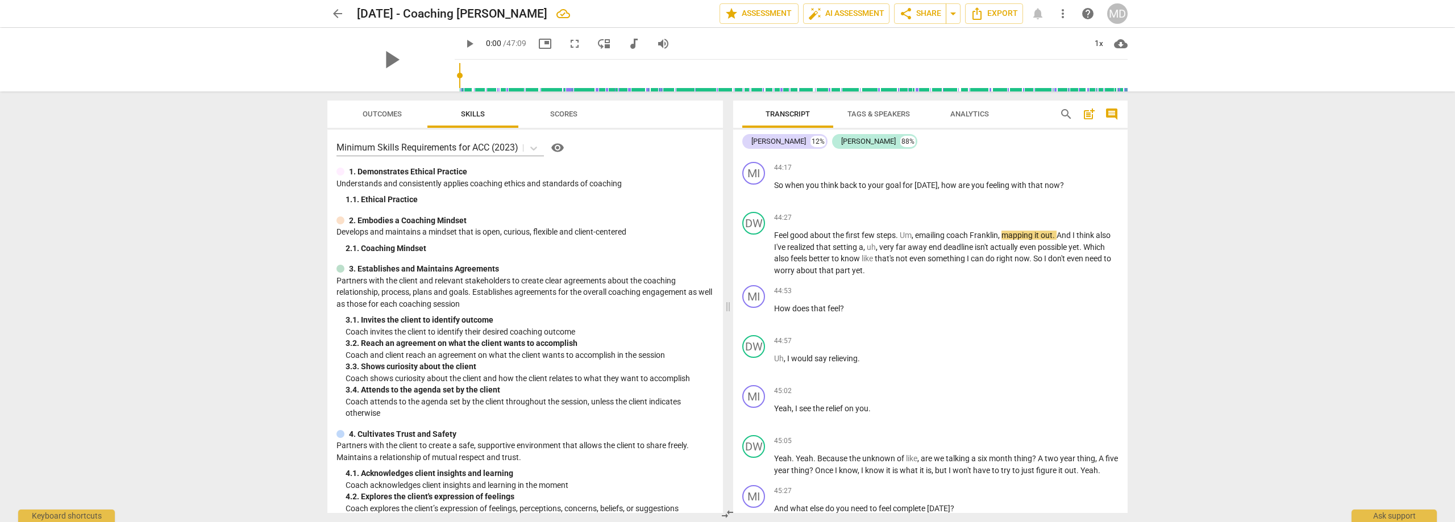
drag, startPoint x: 1090, startPoint y: 76, endPoint x: 427, endPoint y: 78, distance: 662.2
type input "0"
click at [459, 78] on input "range" at bounding box center [793, 75] width 668 height 36
click at [1123, 45] on span "cloud_download" at bounding box center [1121, 44] width 14 height 14
click at [1167, 45] on li "Download audio" at bounding box center [1156, 43] width 84 height 27
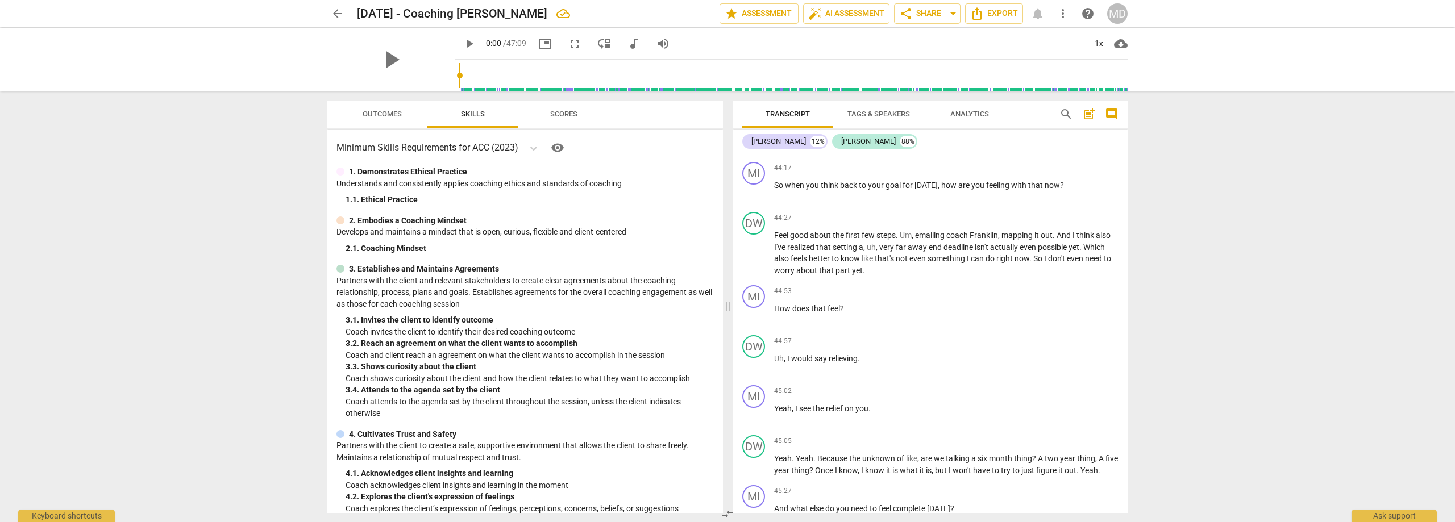
click at [1131, 11] on div "arrow_back [DATE] - Coaching [PERSON_NAME] edit star Assessment auto_fix_high A…" at bounding box center [727, 13] width 1437 height 27
click at [1121, 14] on div "MD" at bounding box center [1117, 13] width 20 height 20
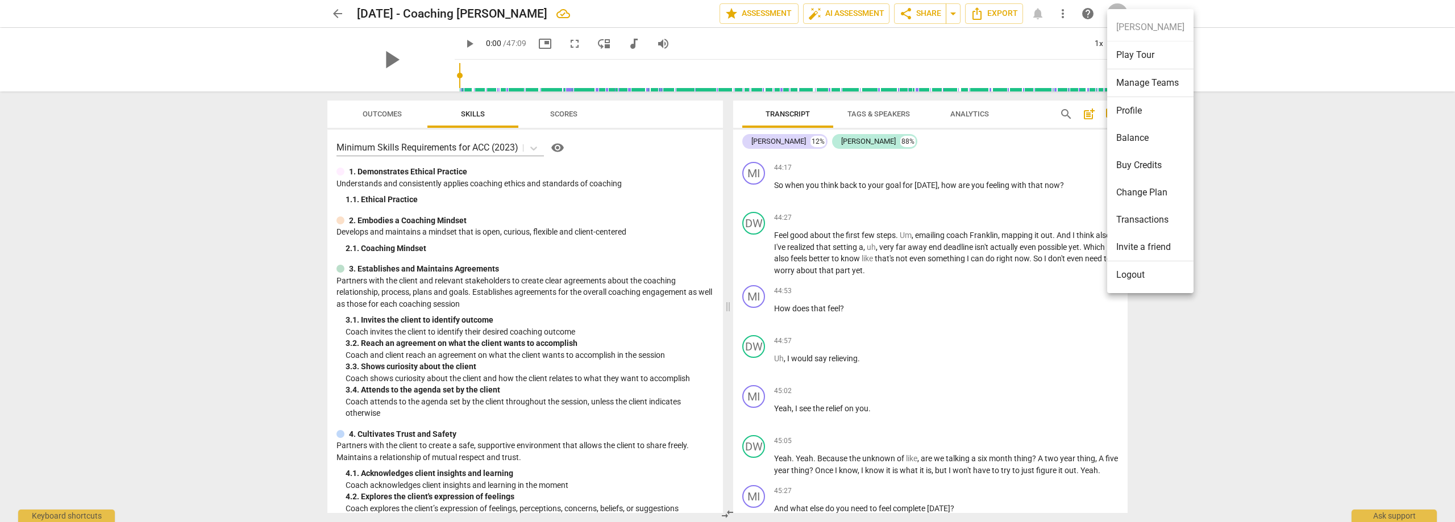
click at [1136, 274] on li "Logout" at bounding box center [1150, 274] width 86 height 27
